Goal: Task Accomplishment & Management: Use online tool/utility

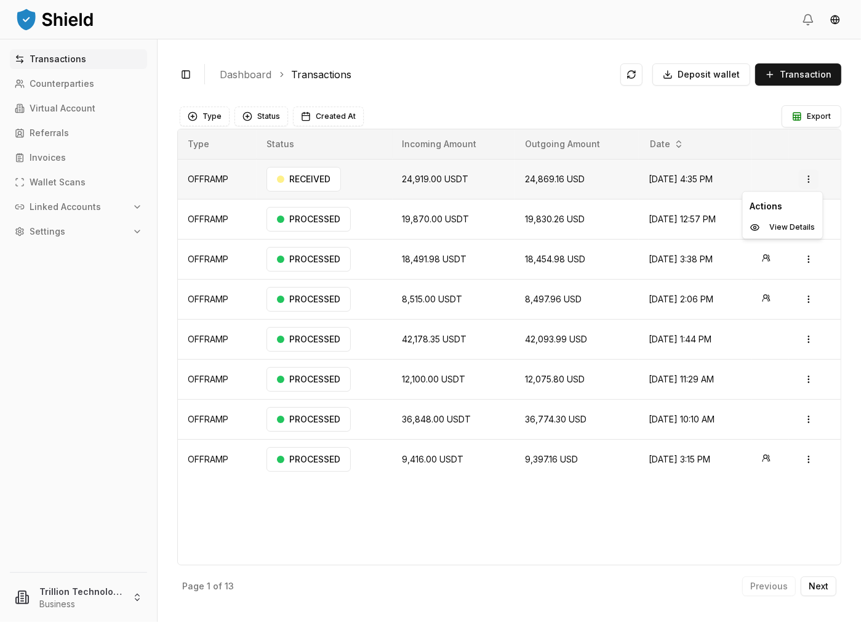
click at [812, 180] on html "Transactions Counterparties Virtual Account Referrals Invoices Wallet Scans Lin…" at bounding box center [430, 311] width 861 height 622
click at [788, 225] on p "View Details" at bounding box center [793, 226] width 46 height 7
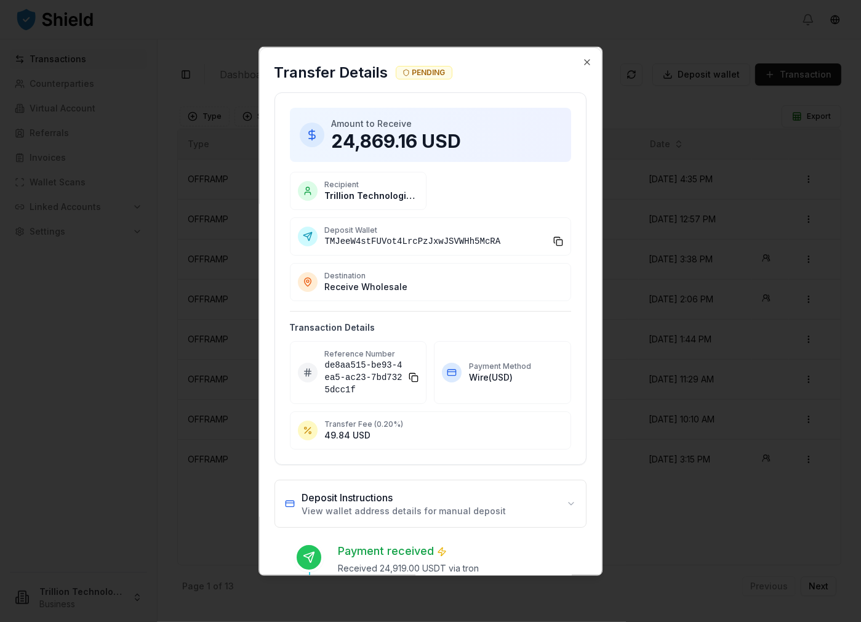
click at [554, 239] on button at bounding box center [558, 241] width 10 height 10
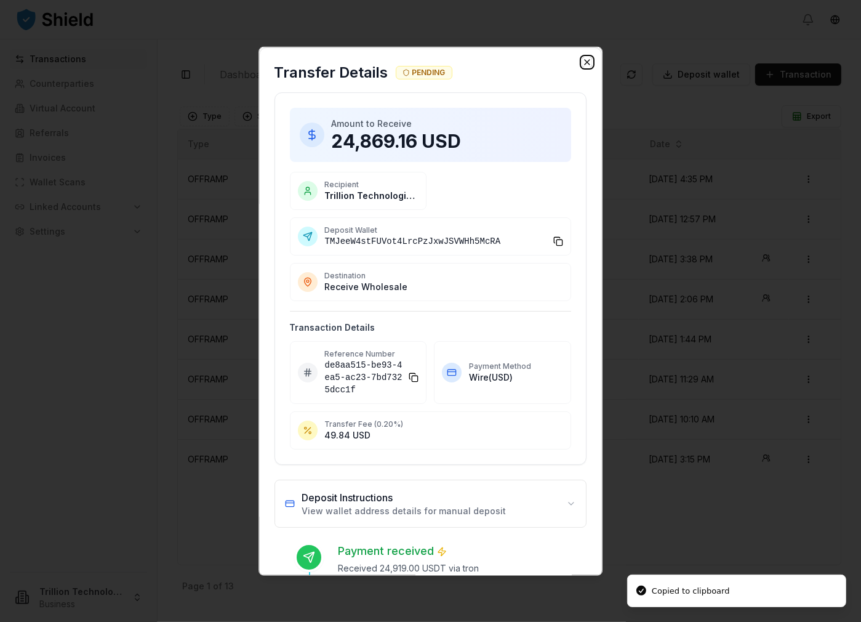
click at [582, 59] on icon "button" at bounding box center [587, 62] width 10 height 10
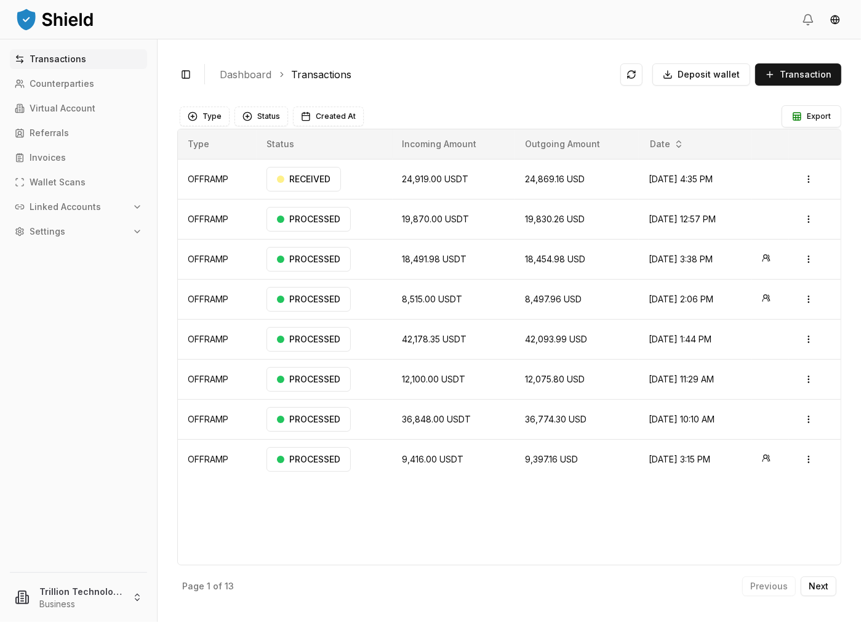
click at [77, 199] on button "Linked Accounts" at bounding box center [78, 207] width 137 height 20
click at [58, 222] on link "Wallets" at bounding box center [79, 228] width 107 height 20
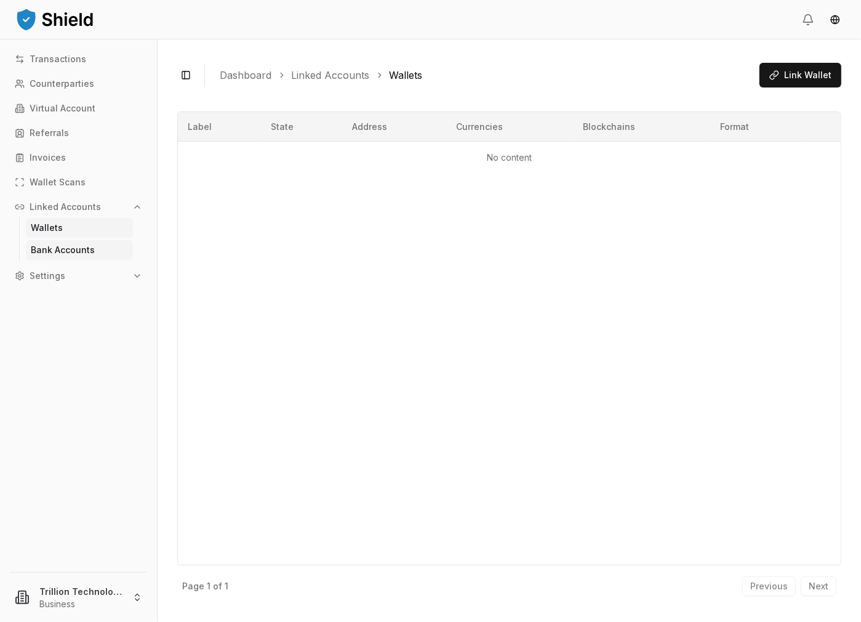
click at [86, 244] on link "Bank Accounts" at bounding box center [79, 250] width 107 height 20
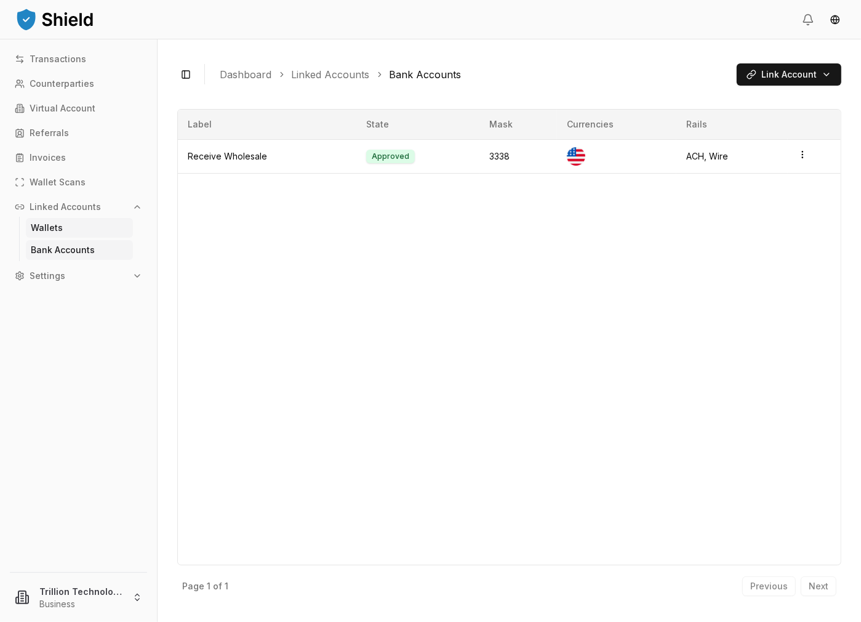
click at [81, 227] on link "Wallets" at bounding box center [79, 228] width 107 height 20
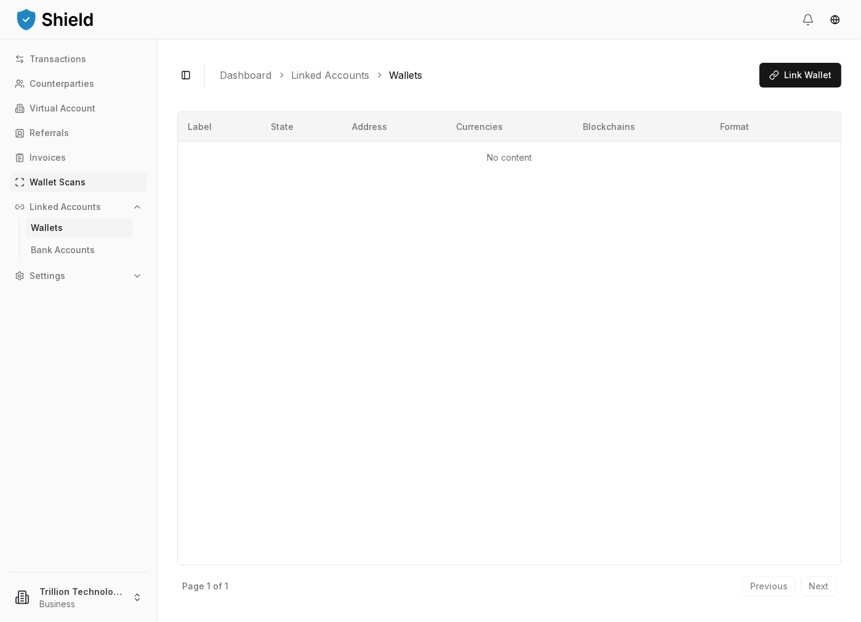
click at [70, 173] on link "Wallet Scans" at bounding box center [78, 182] width 137 height 20
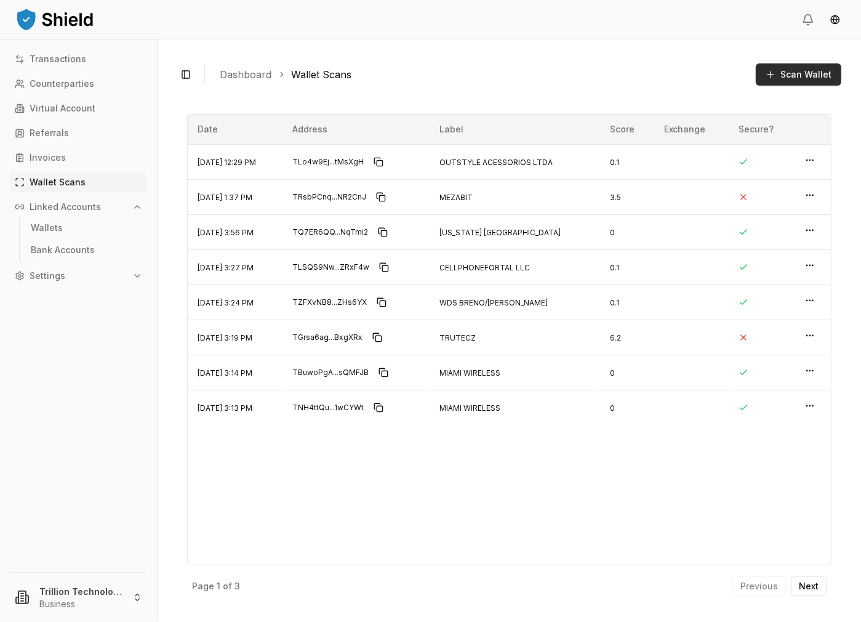
click at [787, 74] on span "Scan Wallet" at bounding box center [805, 74] width 51 height 12
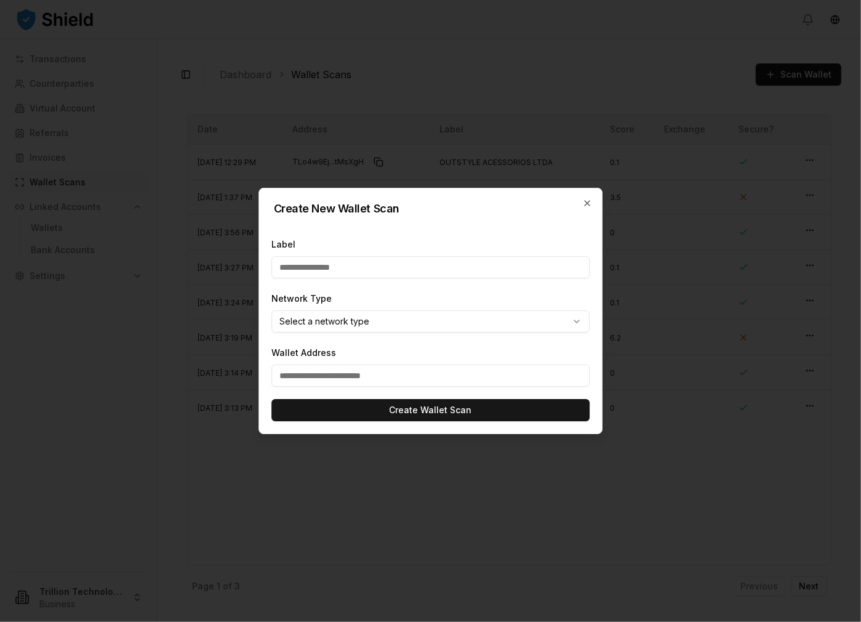
click at [349, 266] on input "Label" at bounding box center [430, 267] width 319 height 22
click at [329, 376] on input "Wallet Address" at bounding box center [430, 375] width 319 height 22
paste input "**********"
type input "**********"
click at [336, 265] on input "Label" at bounding box center [430, 267] width 319 height 22
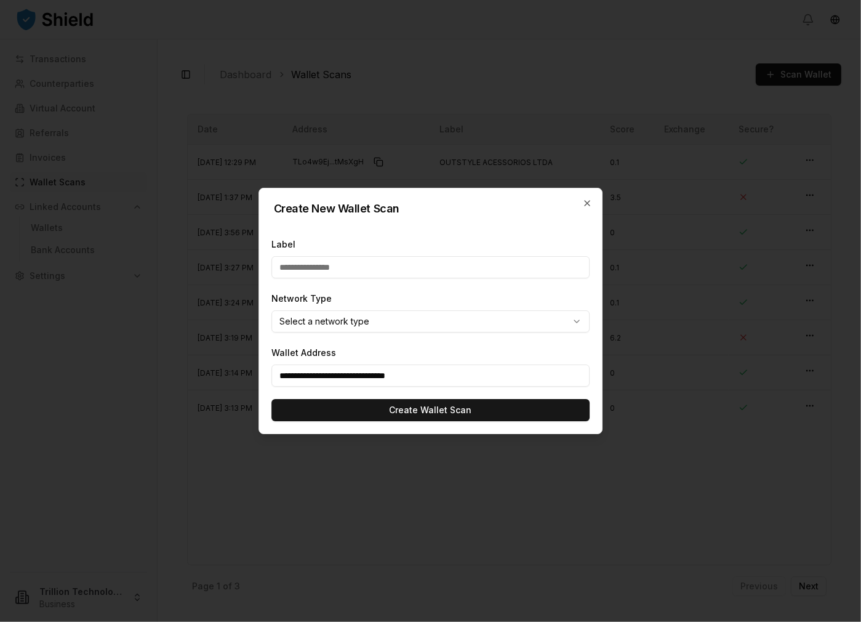
click at [348, 323] on body "Transactions Counterparties Virtual Account Referrals Invoices Wallet Scans Lin…" at bounding box center [430, 311] width 861 height 622
click at [349, 319] on body "Transactions Counterparties Virtual Account Referrals Invoices Wallet Scans Lin…" at bounding box center [430, 311] width 861 height 622
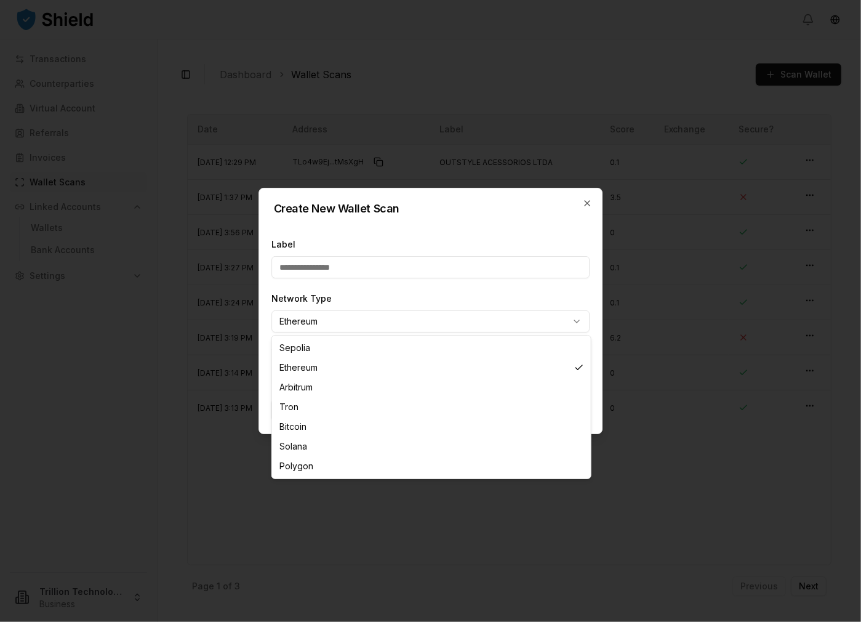
select select "****"
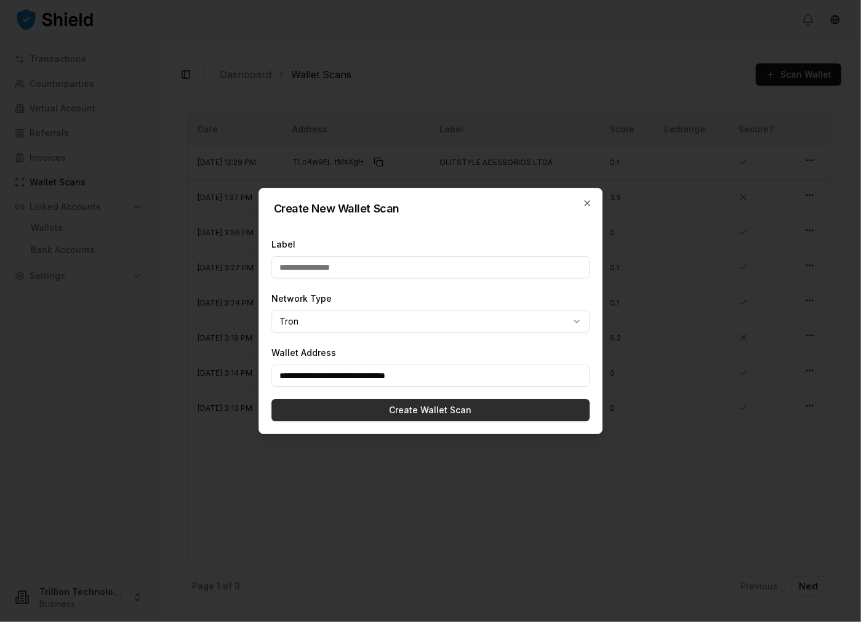
click at [371, 407] on button "Create Wallet Scan" at bounding box center [430, 410] width 319 height 22
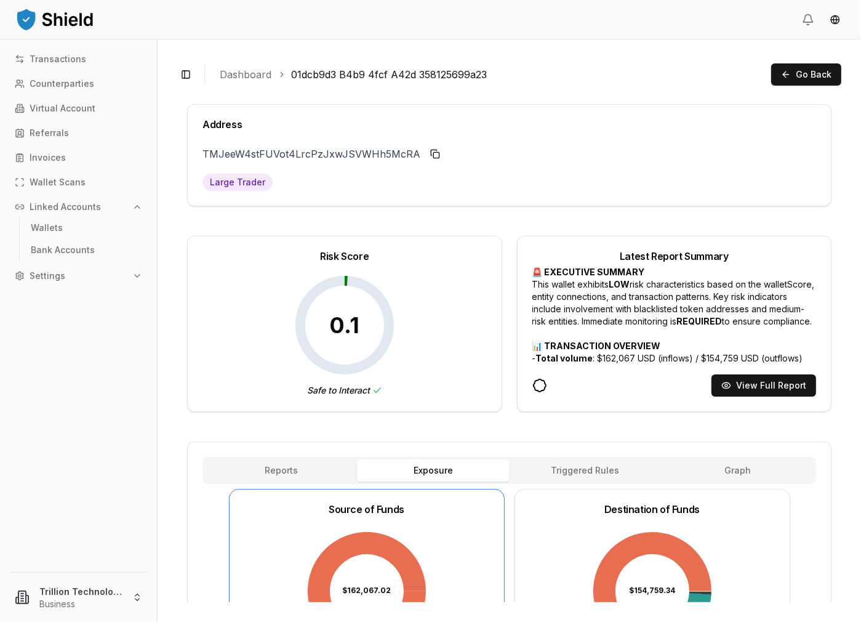
scroll to position [217, 0]
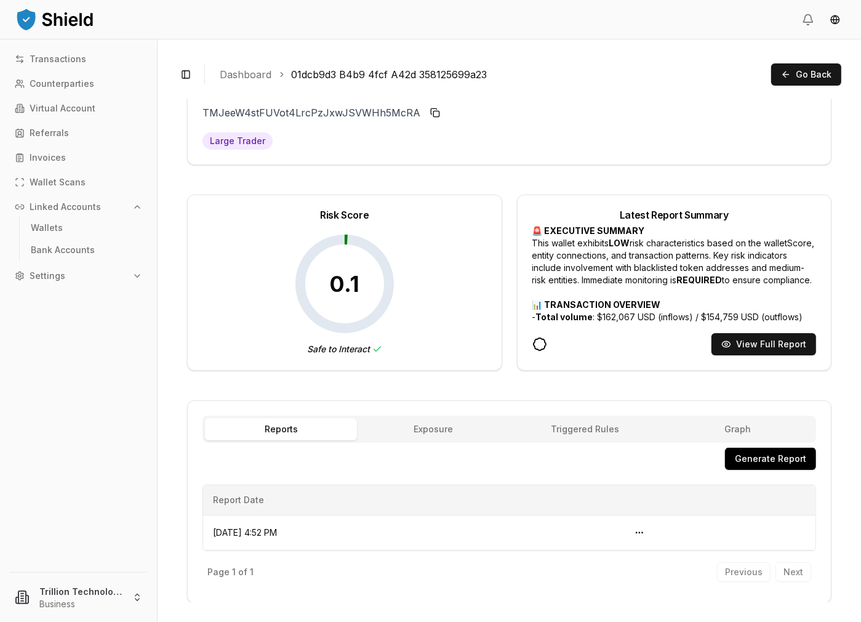
click at [288, 245] on div "Address TMJeeW4stFUVot4LrcPzJxwJSVWHh5McRA TMJeeW4s...h5McRA Large Trader Risk …" at bounding box center [509, 333] width 644 height 540
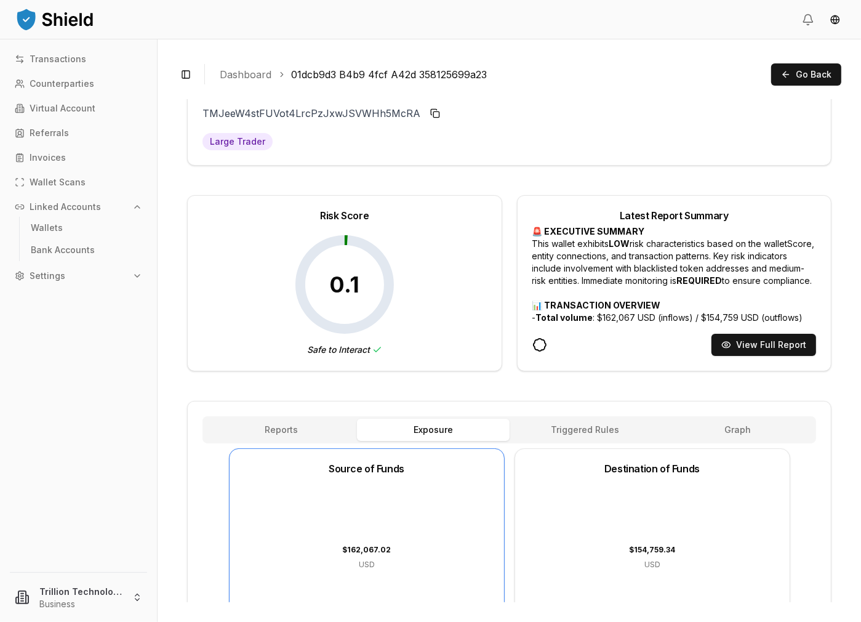
click at [416, 431] on button "Exposure" at bounding box center [433, 429] width 152 height 22
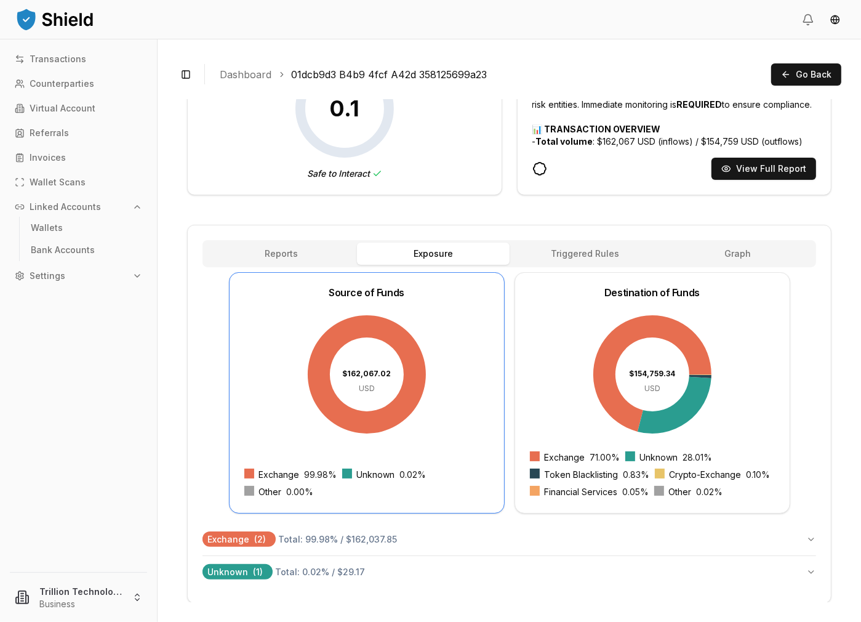
scroll to position [0, 0]
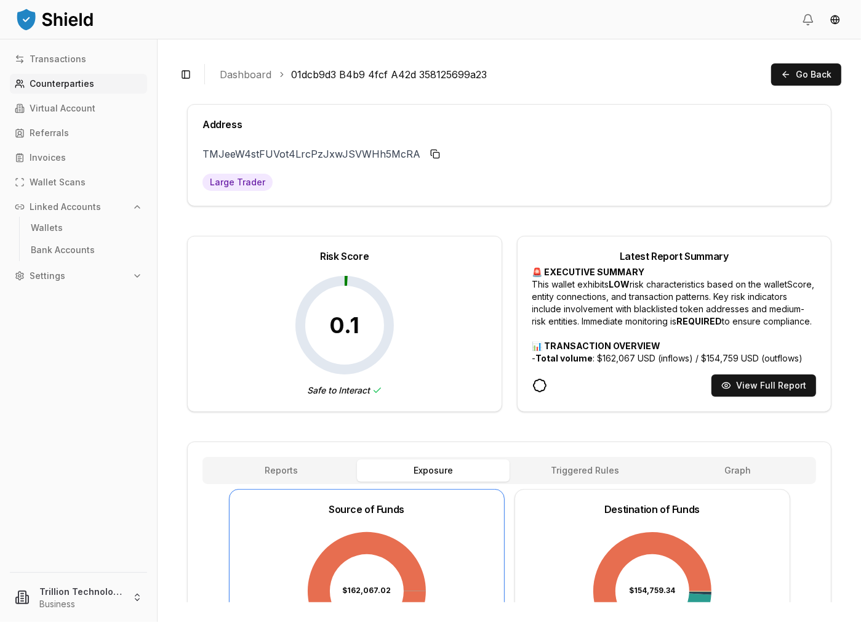
click at [79, 82] on p "Counterparties" at bounding box center [62, 83] width 65 height 9
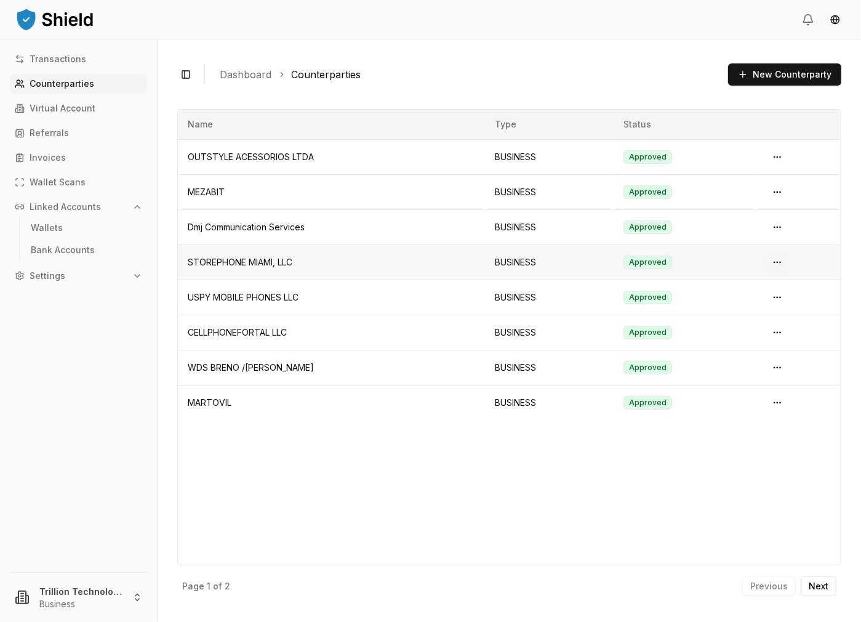
click at [776, 265] on html "Transactions Counterparties Virtual Account Referrals Invoices Wallet Scans Lin…" at bounding box center [430, 311] width 861 height 622
click at [756, 310] on span "View Details" at bounding box center [754, 311] width 50 height 12
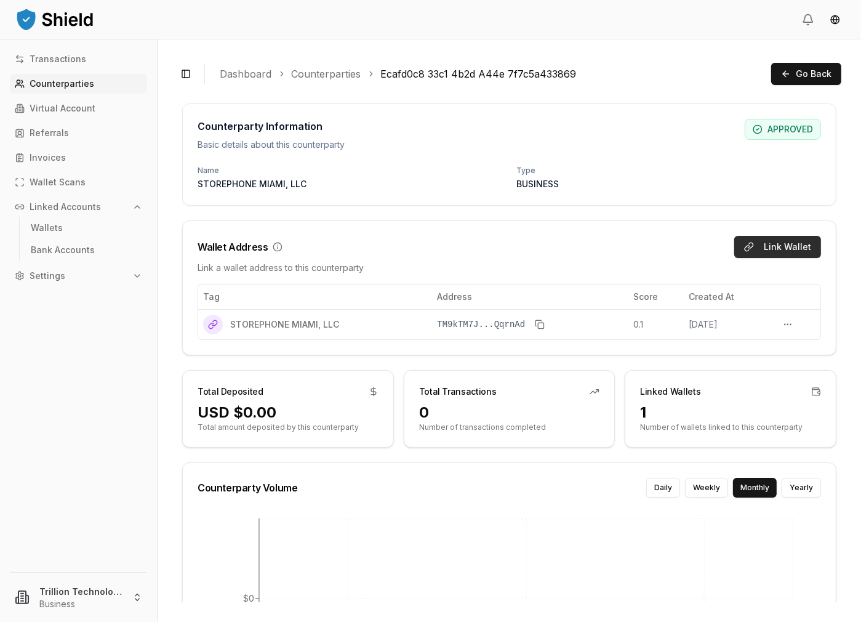
click at [767, 246] on button "Link Wallet" at bounding box center [777, 247] width 87 height 22
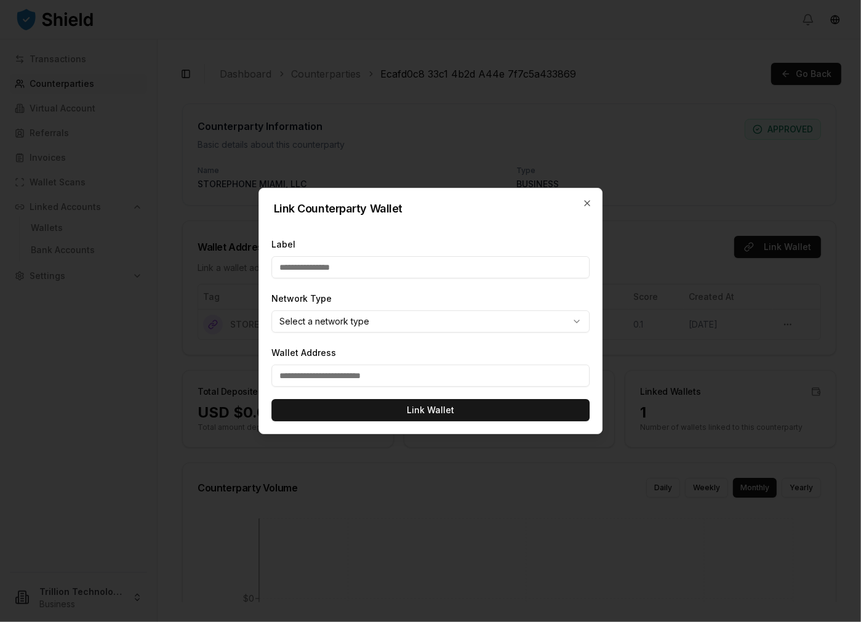
click at [359, 382] on input "Wallet Address" at bounding box center [430, 375] width 319 height 22
paste input "**********"
type input "**********"
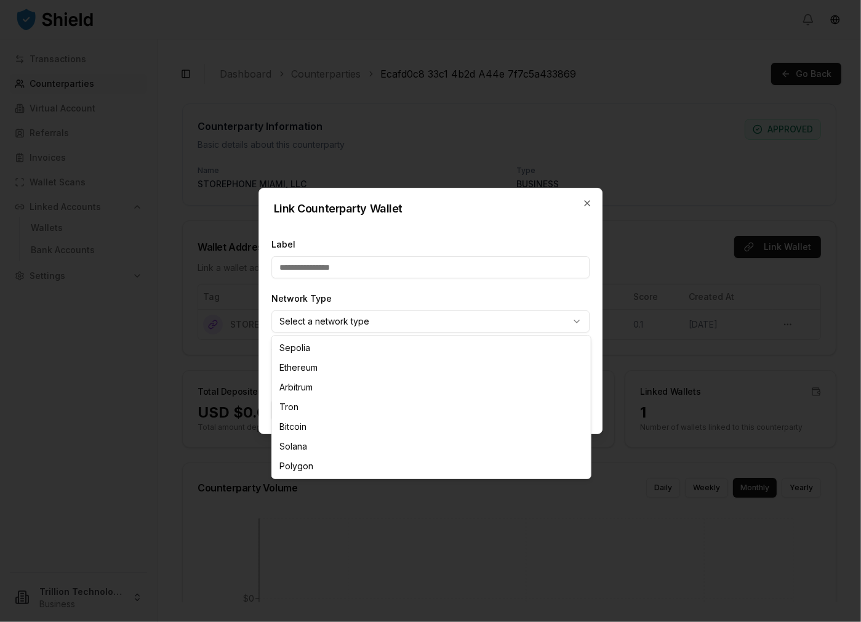
click at [357, 323] on body "Transactions Counterparties Virtual Account Referrals Invoices Wallet Scans Lin…" at bounding box center [430, 311] width 861 height 622
click at [345, 259] on body "Transactions Counterparties Virtual Account Referrals Invoices Wallet Scans Lin…" at bounding box center [430, 311] width 861 height 622
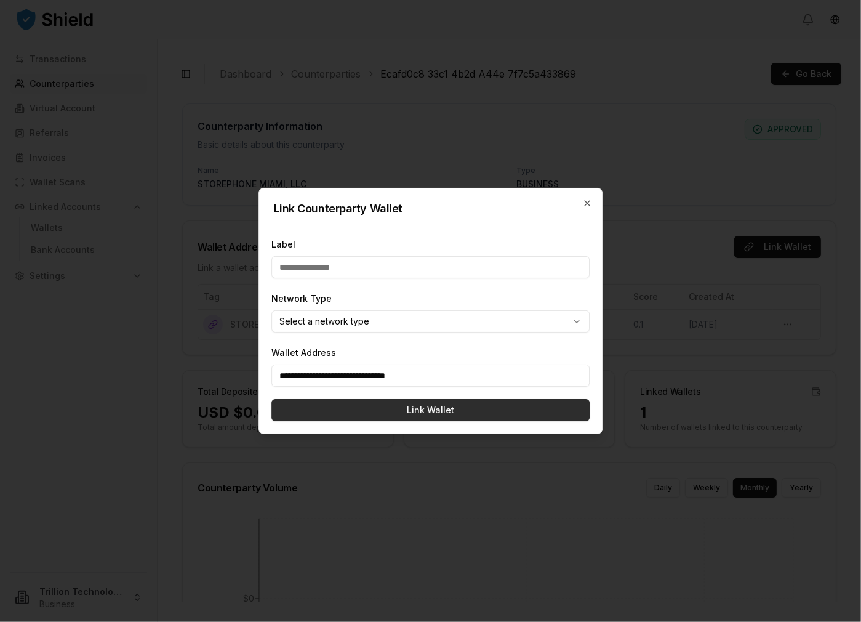
click at [439, 412] on button "Link Wallet" at bounding box center [430, 410] width 319 height 22
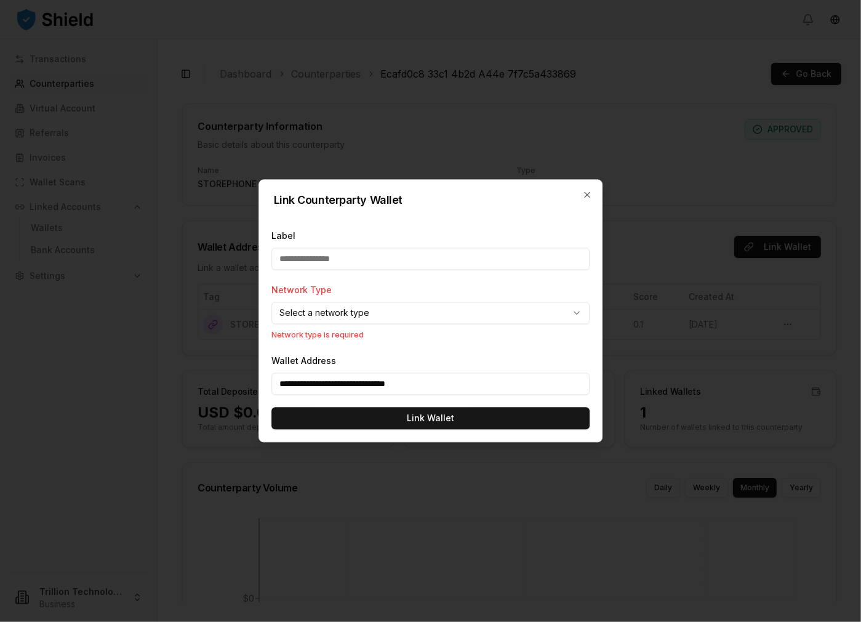
click at [376, 314] on body "Transactions Counterparties Virtual Account Referrals Invoices Wallet Scans Lin…" at bounding box center [430, 311] width 861 height 622
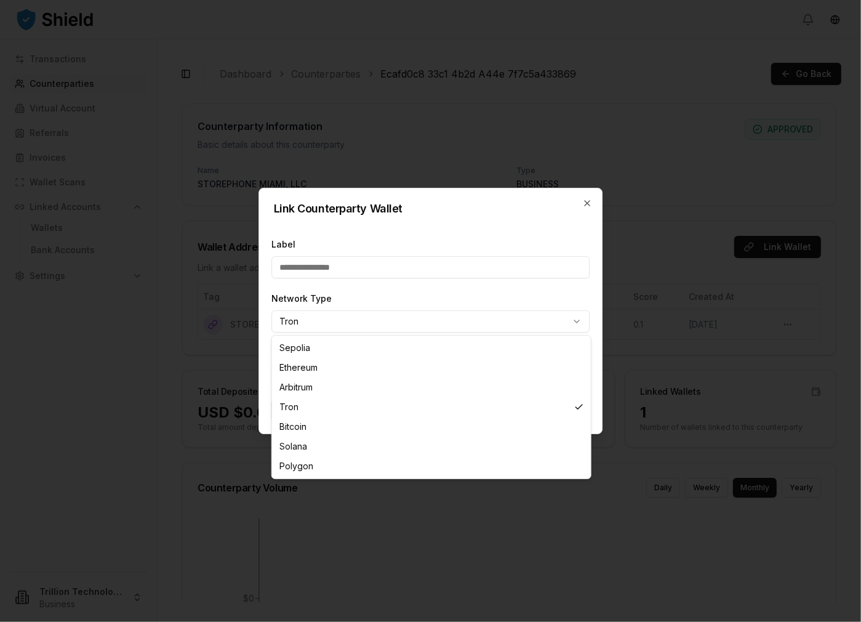
click at [367, 329] on body "**********" at bounding box center [430, 311] width 861 height 622
select select "********"
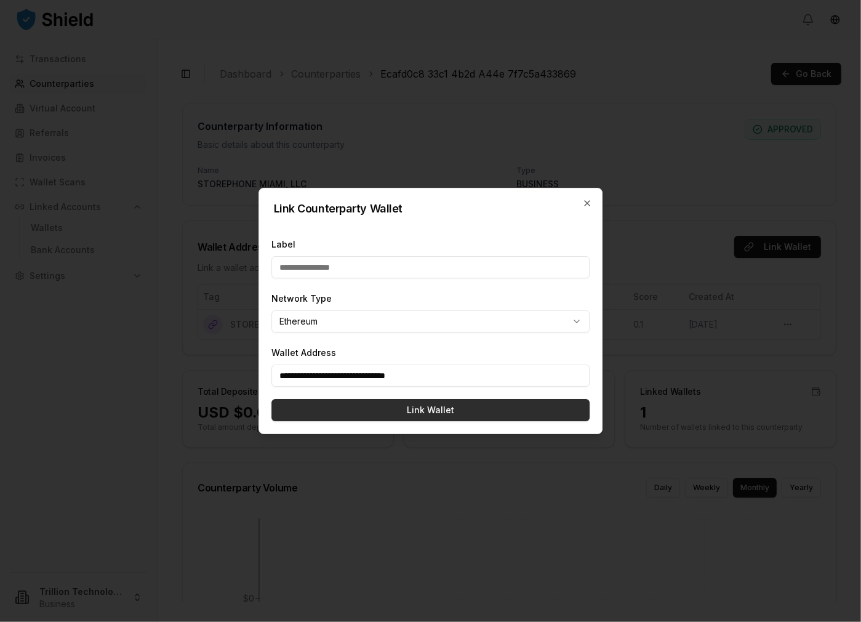
click at [403, 412] on button "Link Wallet" at bounding box center [430, 410] width 319 height 22
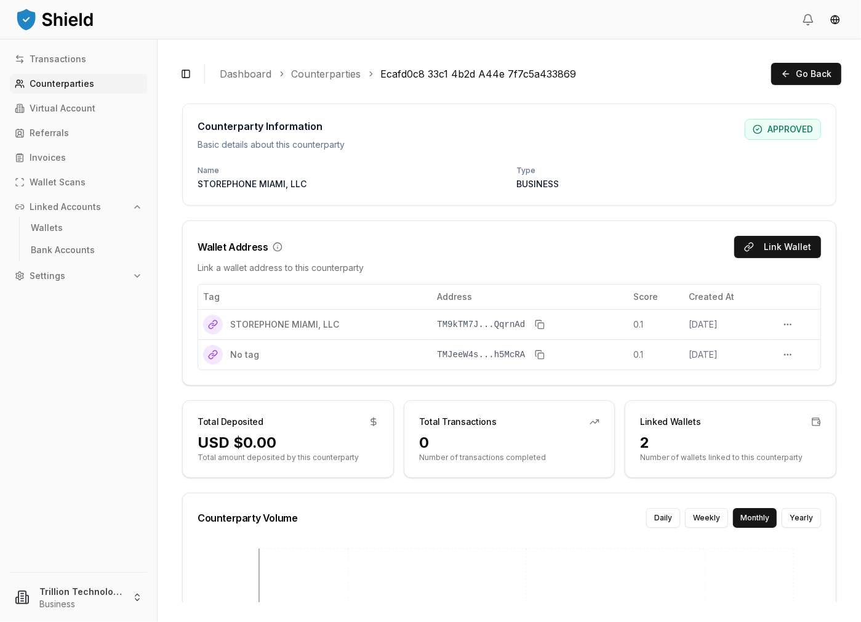
click at [63, 74] on link "Counterparties" at bounding box center [78, 84] width 137 height 20
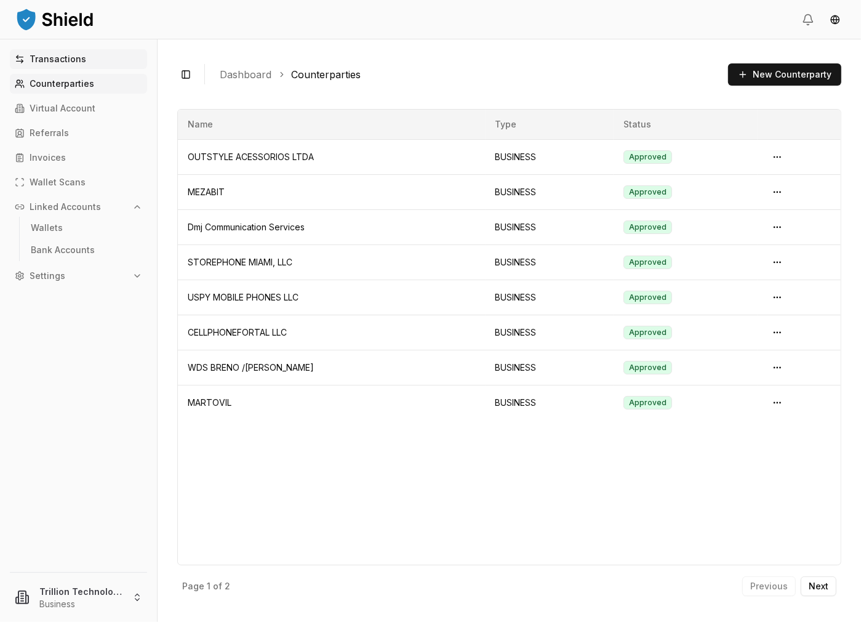
click at [74, 61] on p "Transactions" at bounding box center [58, 59] width 57 height 9
